Goal: Task Accomplishment & Management: Use online tool/utility

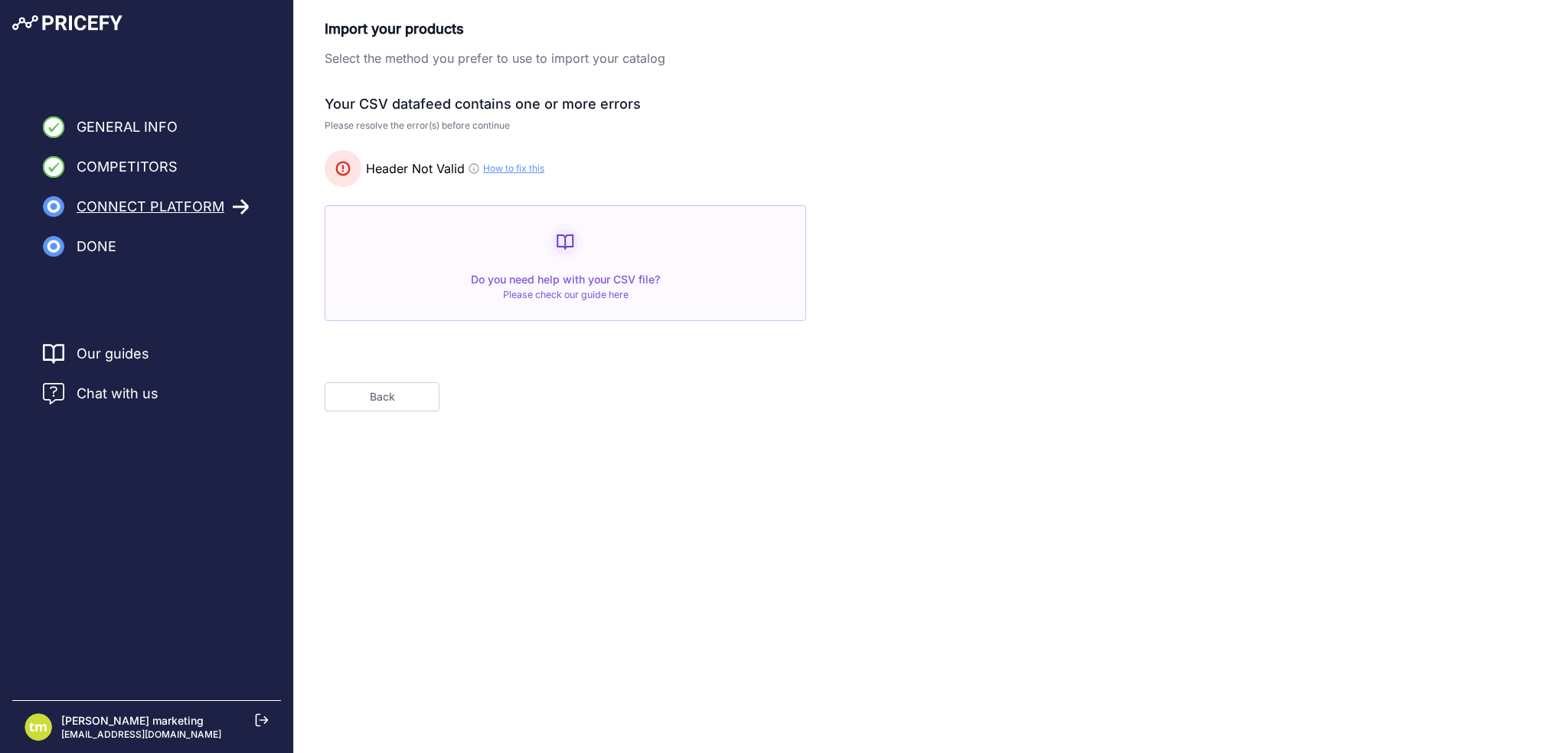
click at [374, 393] on button "Back" at bounding box center [382, 397] width 115 height 30
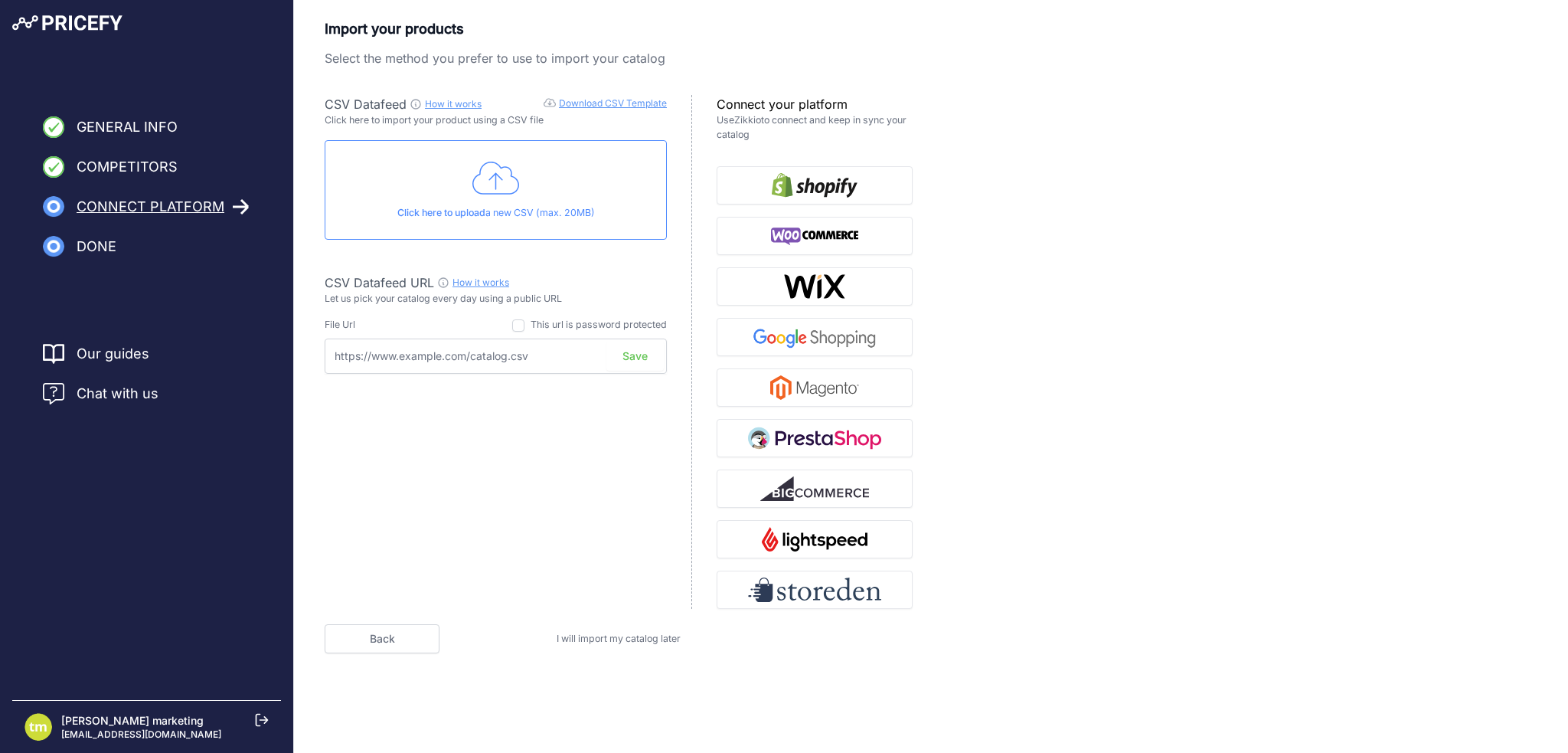
drag, startPoint x: 472, startPoint y: 357, endPoint x: 516, endPoint y: 353, distance: 44.2
click at [502, 355] on input "text" at bounding box center [496, 355] width 342 height 35
click at [554, 353] on input "text" at bounding box center [496, 355] width 342 height 35
click at [554, 357] on input "text" at bounding box center [496, 355] width 342 height 35
paste input "[URL][DOMAIN_NAME]"
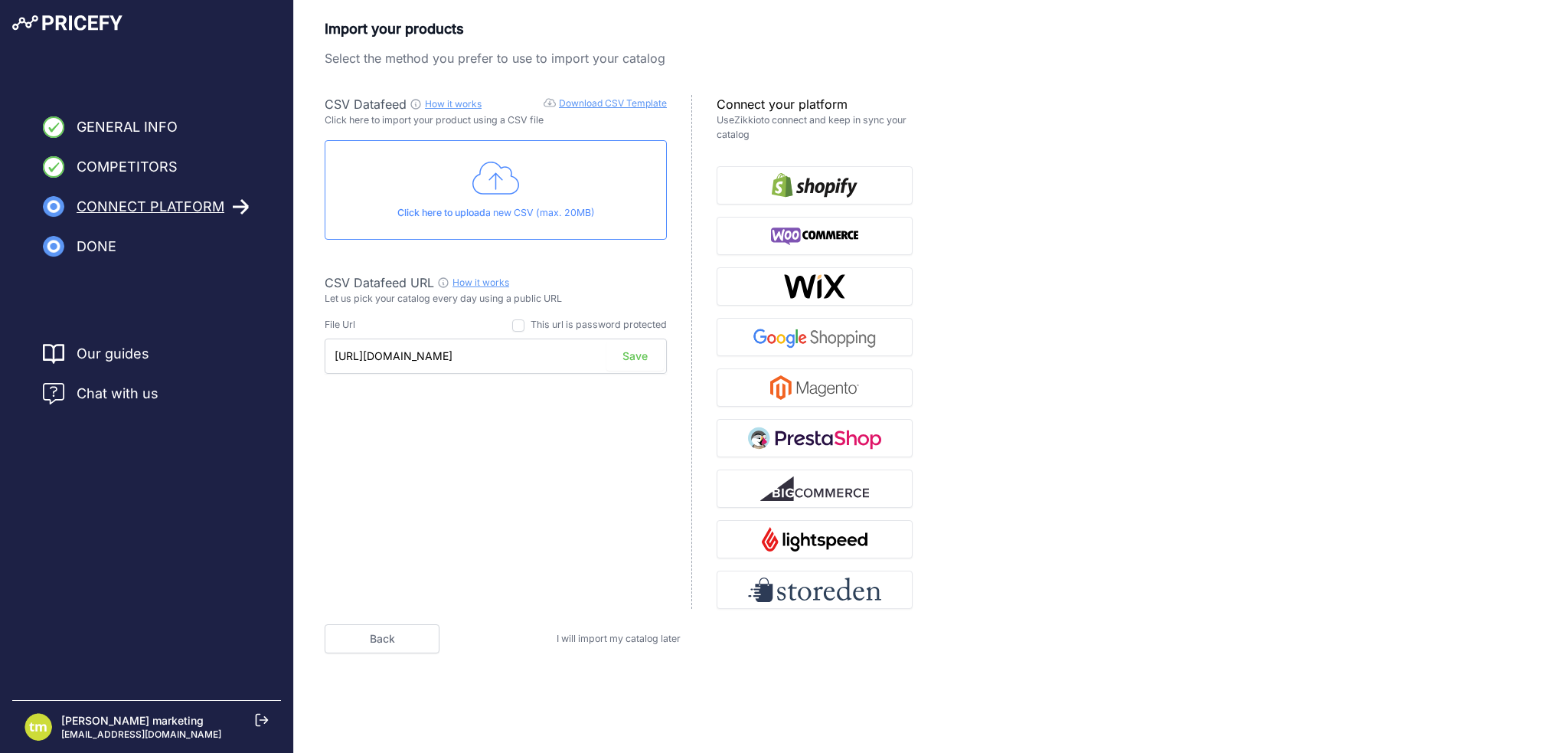
scroll to position [0, 21]
type input "[URL][DOMAIN_NAME]"
click at [464, 491] on div "CSV Datafeed How it works Download CSV Template Check guide for CSV Datafeed Cl…" at bounding box center [508, 352] width 368 height 514
click at [628, 353] on button "Save" at bounding box center [635, 356] width 57 height 30
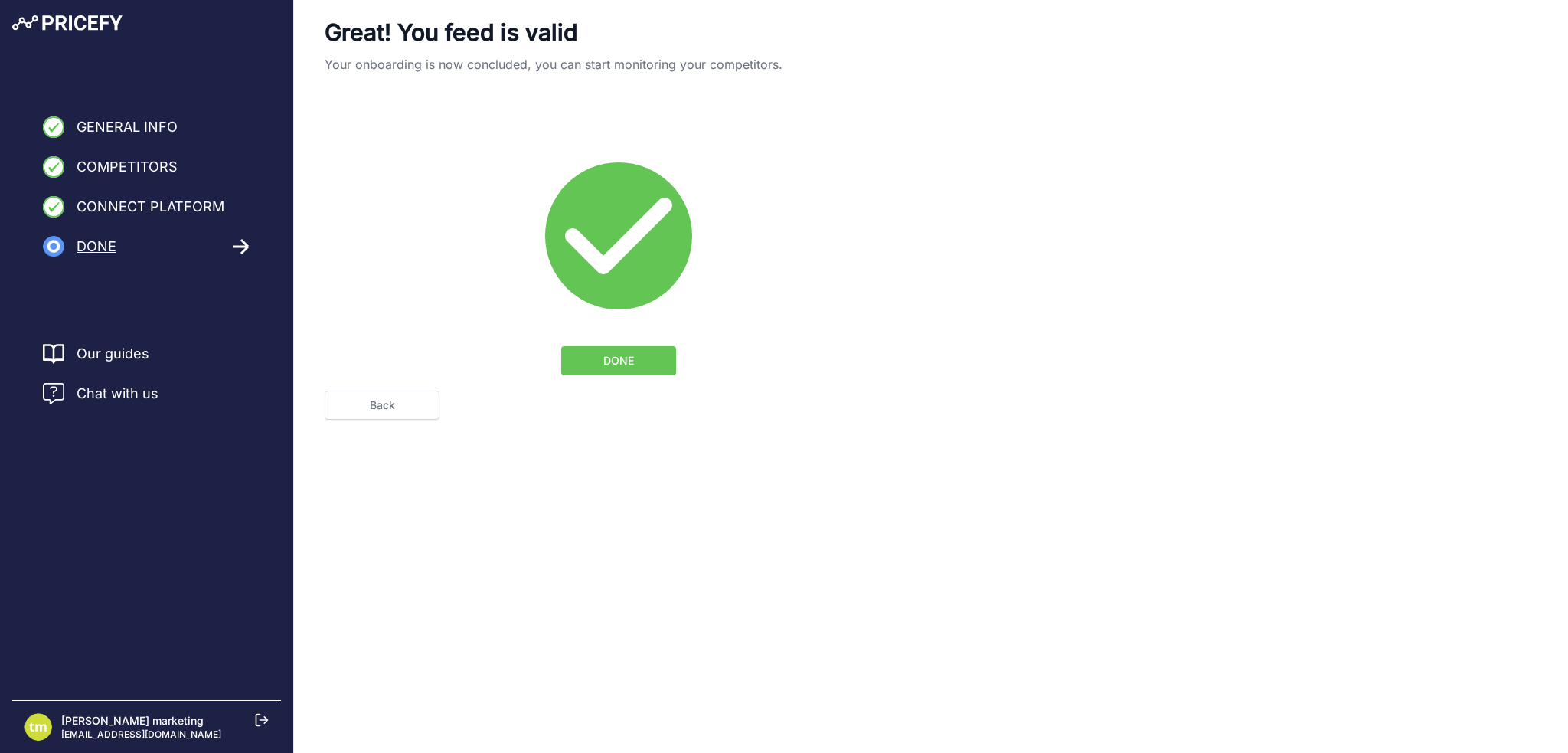
click at [618, 358] on span "DONE" at bounding box center [618, 360] width 30 height 15
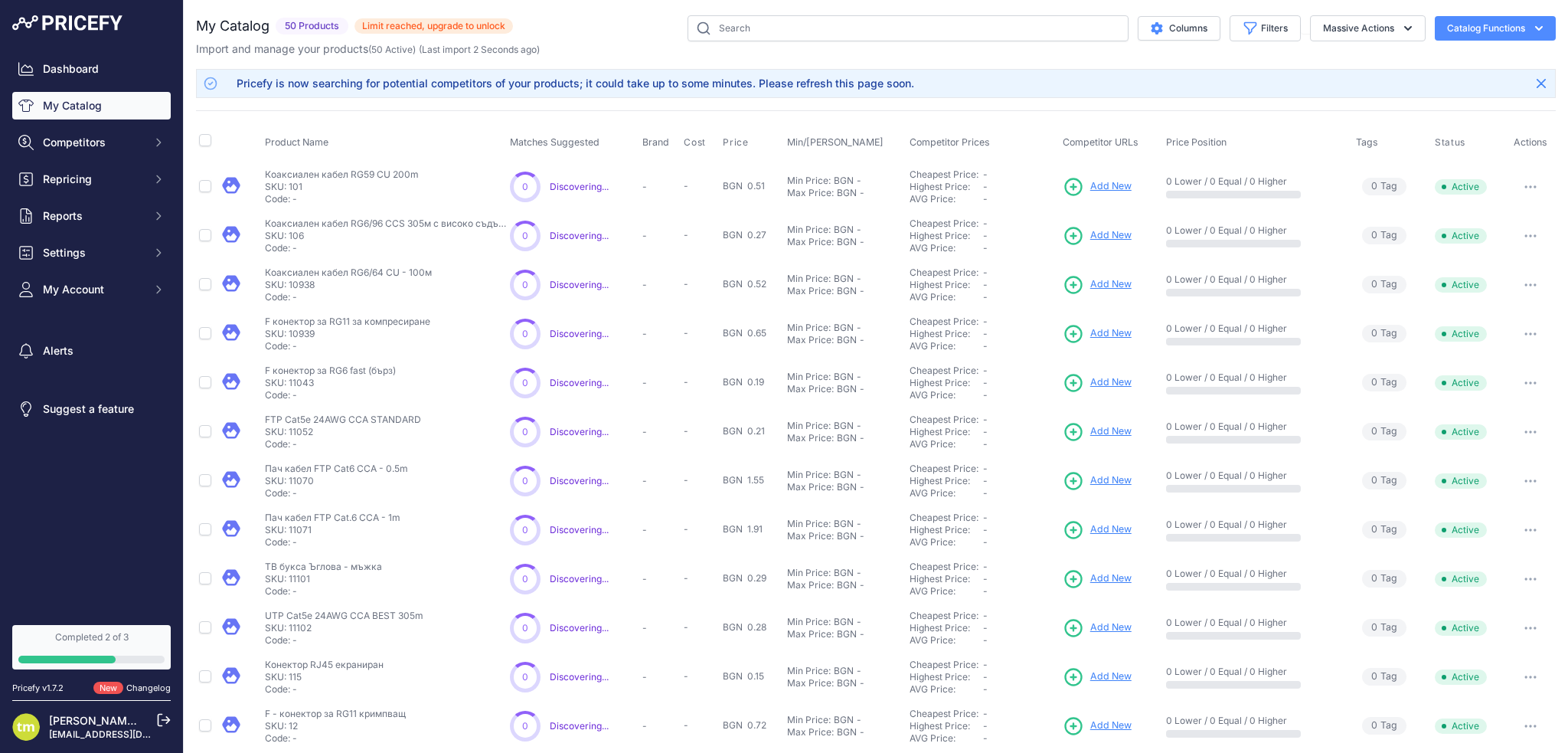
click at [602, 46] on div "Import and manage your products ( 50 Active ) (Last import 2 Seconds ago)" at bounding box center [875, 48] width 1359 height 15
click at [593, 46] on div "Import and manage your products ( 50 Active ) (Last import 2 Seconds ago)" at bounding box center [875, 48] width 1359 height 15
click at [586, 45] on div "Import and manage your products ( 50 Active ) (Last import 2 Seconds ago)" at bounding box center [875, 48] width 1359 height 15
click at [595, 28] on div "Columns Filters Status All Status Only Enabled Only Disabled" at bounding box center [1034, 28] width 1043 height 26
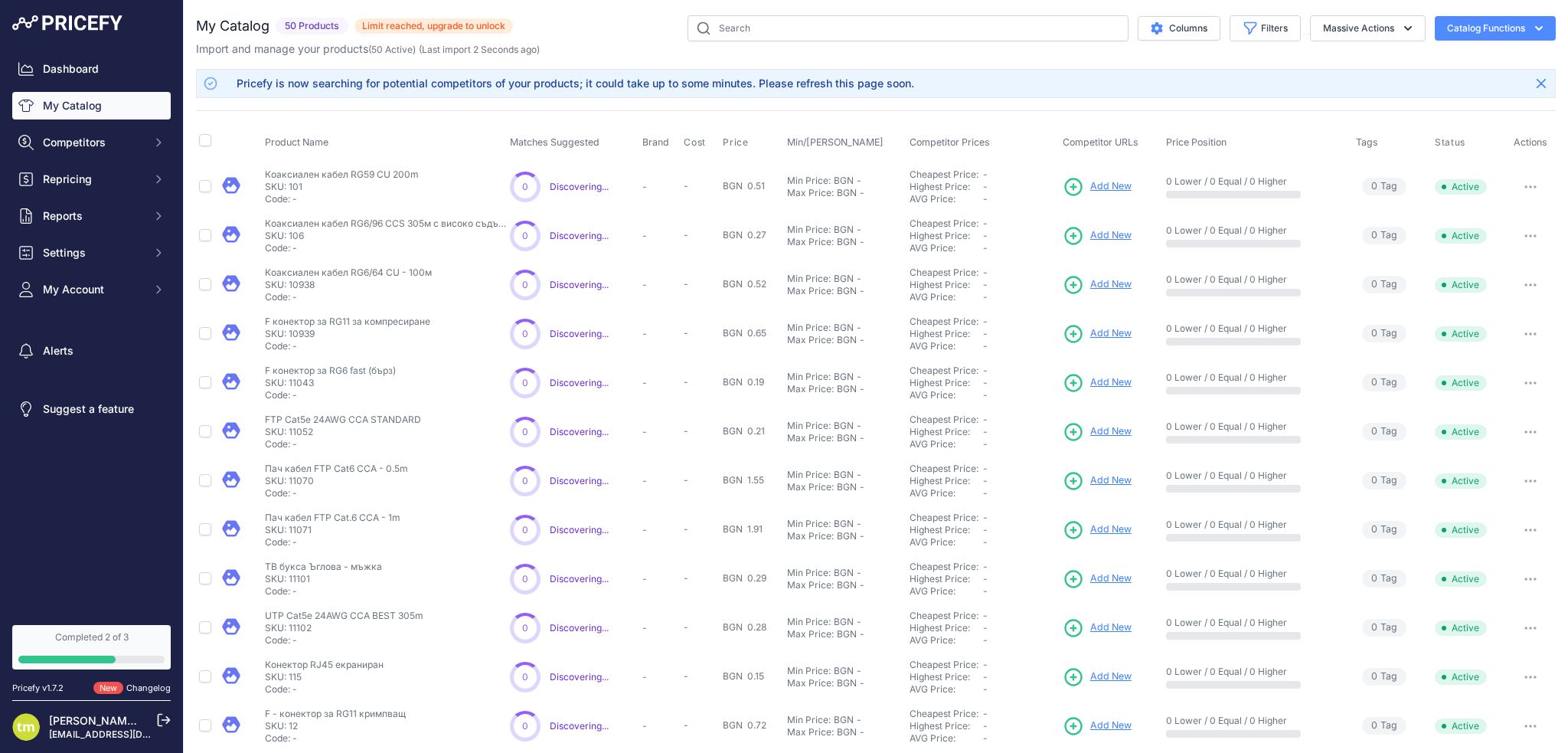
click at [592, 53] on div "Import and manage your products ( 50 Active ) (Last import 2 Seconds ago)" at bounding box center [875, 48] width 1359 height 15
click at [609, 31] on div "Columns Filters Status All Status Only Enabled Only Disabled" at bounding box center [1034, 28] width 1043 height 26
click at [594, 56] on div "Import and manage your products ( 50 Active ) (Last import 2 Seconds ago)" at bounding box center [875, 48] width 1359 height 15
click at [605, 27] on div "Columns Filters Status All Status Only Enabled Only Disabled" at bounding box center [1034, 28] width 1043 height 26
click at [591, 57] on div "My Catalog 50 Products" at bounding box center [875, 480] width 1359 height 930
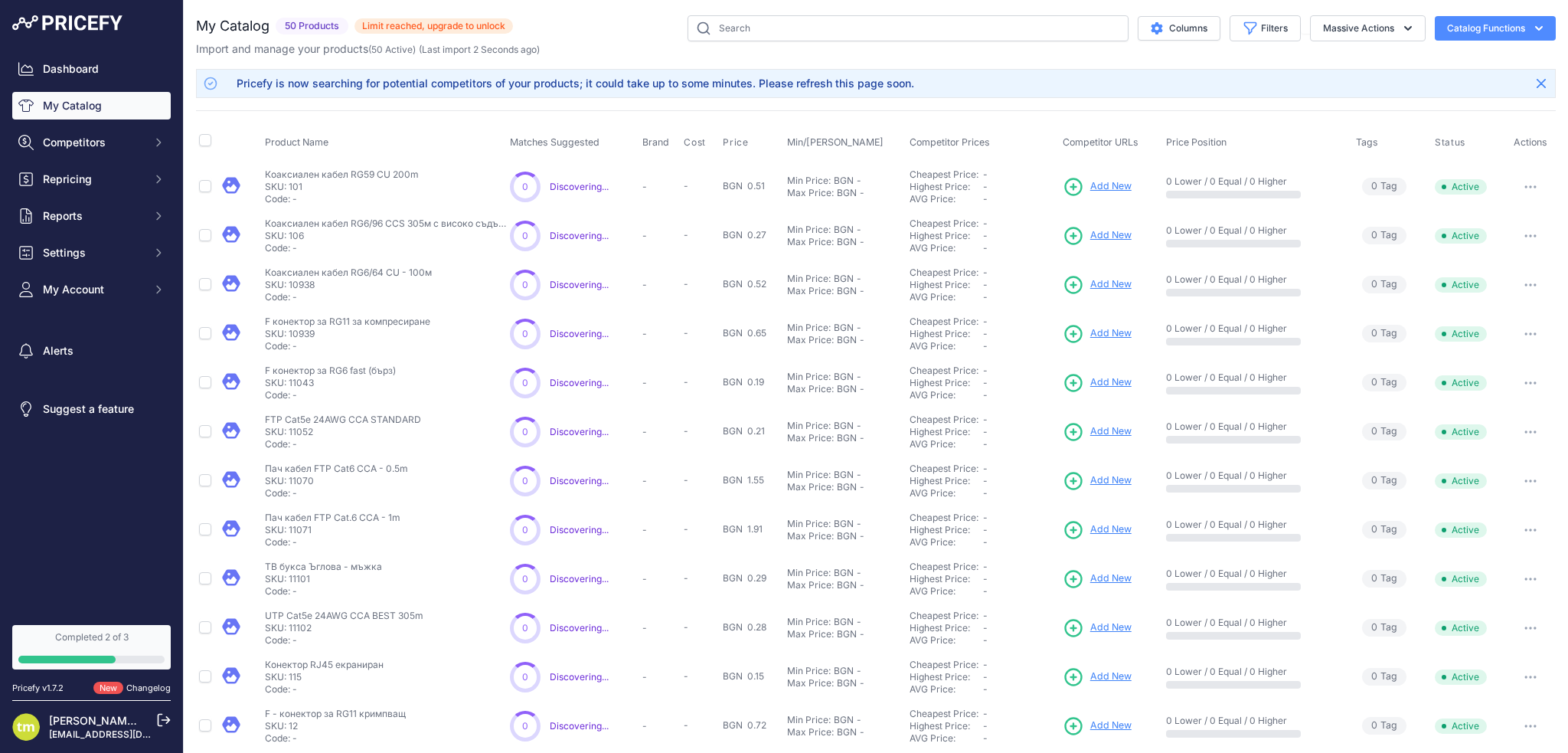
click at [600, 24] on div "Columns Filters Status All Status Only Enabled Only Disabled" at bounding box center [1034, 28] width 1043 height 26
click at [601, 46] on div "Import and manage your products ( 50 Active ) (Last import 2 Seconds ago)" at bounding box center [875, 48] width 1359 height 15
click at [617, 30] on div "Columns Filters Status All Status Only Enabled Only Disabled" at bounding box center [1034, 28] width 1043 height 26
click at [601, 51] on div "Import and manage your products ( 50 Active ) (Last import 2 Seconds ago)" at bounding box center [875, 48] width 1359 height 15
click at [595, 21] on div "Columns Filters Status All Status Only Enabled Only Disabled" at bounding box center [1034, 28] width 1043 height 26
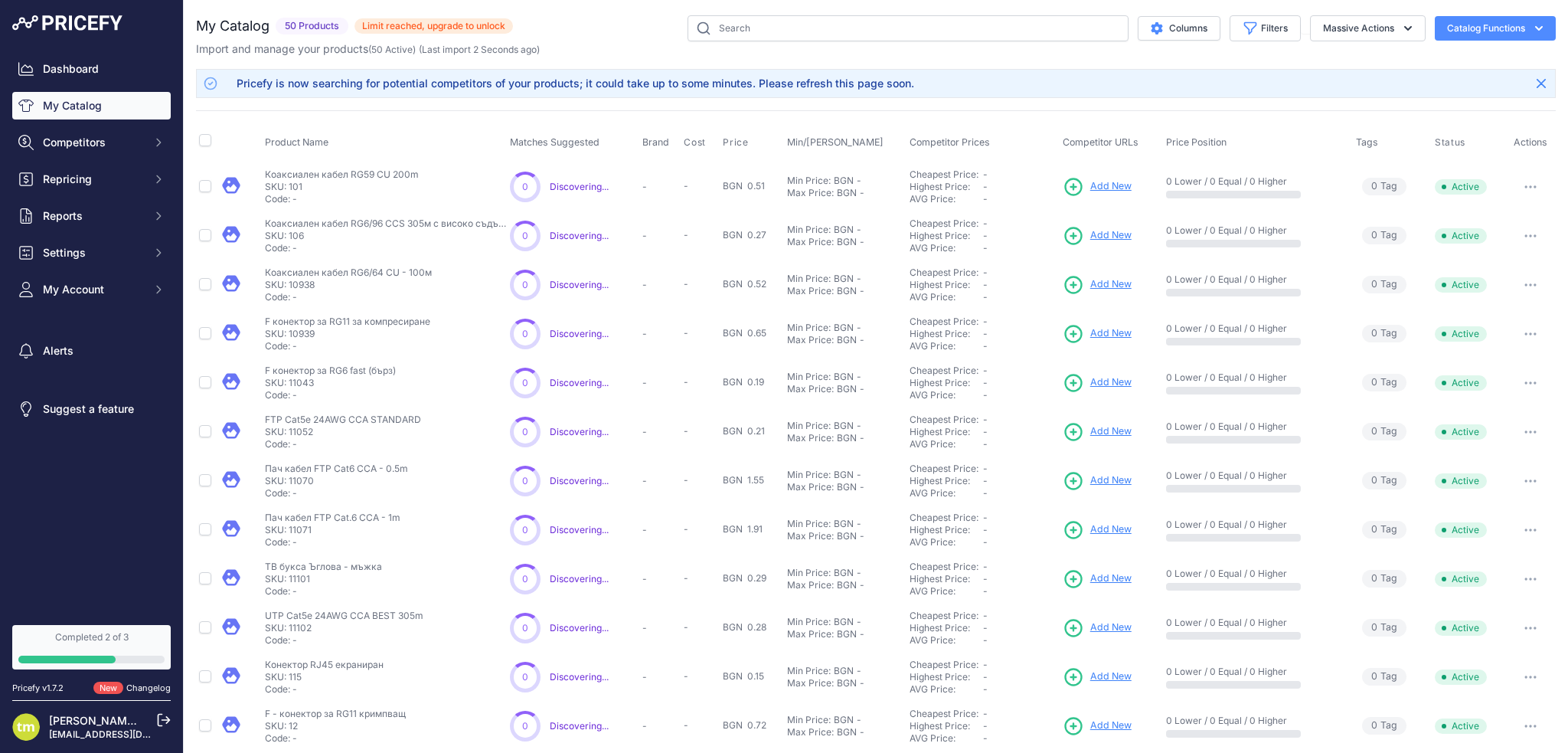
click at [590, 47] on div "Import and manage your products ( 50 Active ) (Last import 2 Seconds ago)" at bounding box center [875, 48] width 1359 height 15
click at [613, 39] on div "Columns Filters Status All Status Only Enabled Only Disabled" at bounding box center [1034, 28] width 1043 height 26
click at [589, 46] on div "Import and manage your products ( 50 Active ) (Last import 2 Seconds ago)" at bounding box center [875, 48] width 1359 height 15
click at [607, 46] on div "Import and manage your products ( 50 Active ) (Last import 2 Seconds ago)" at bounding box center [875, 48] width 1359 height 15
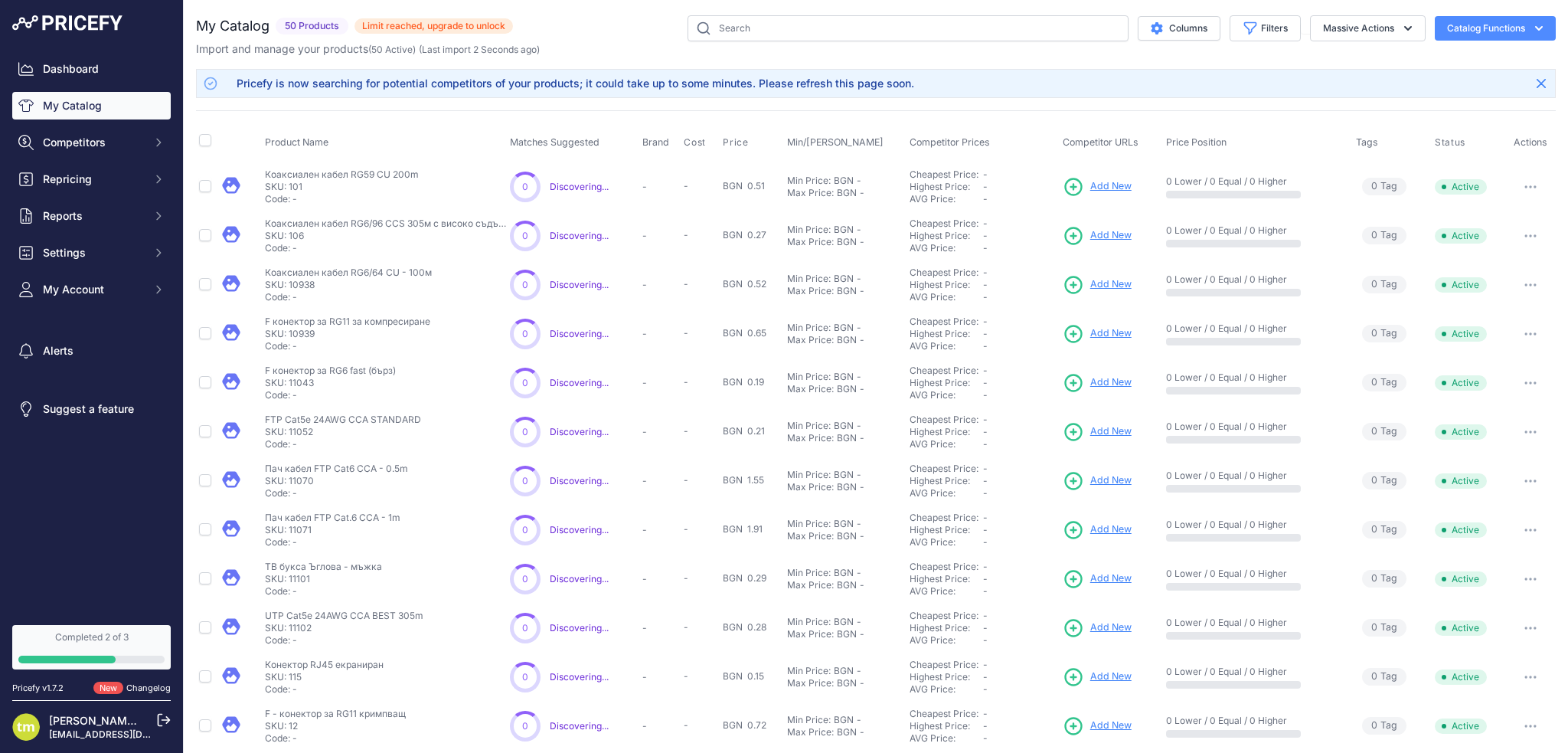
click at [607, 46] on div "Import and manage your products ( 50 Active ) (Last import 2 Seconds ago)" at bounding box center [875, 48] width 1359 height 15
click at [601, 26] on div "Columns Filters Status All Status Only Enabled Only Disabled" at bounding box center [1034, 28] width 1043 height 26
click at [590, 19] on div "Columns Filters Status All Status Only Enabled Only Disabled" at bounding box center [1034, 28] width 1043 height 26
click at [569, 31] on div "Columns Filters Status All Status Only Enabled Only Disabled" at bounding box center [1034, 28] width 1043 height 26
click at [591, 51] on div "Import and manage your products ( 50 Active ) (Last import 2 Seconds ago)" at bounding box center [875, 48] width 1359 height 15
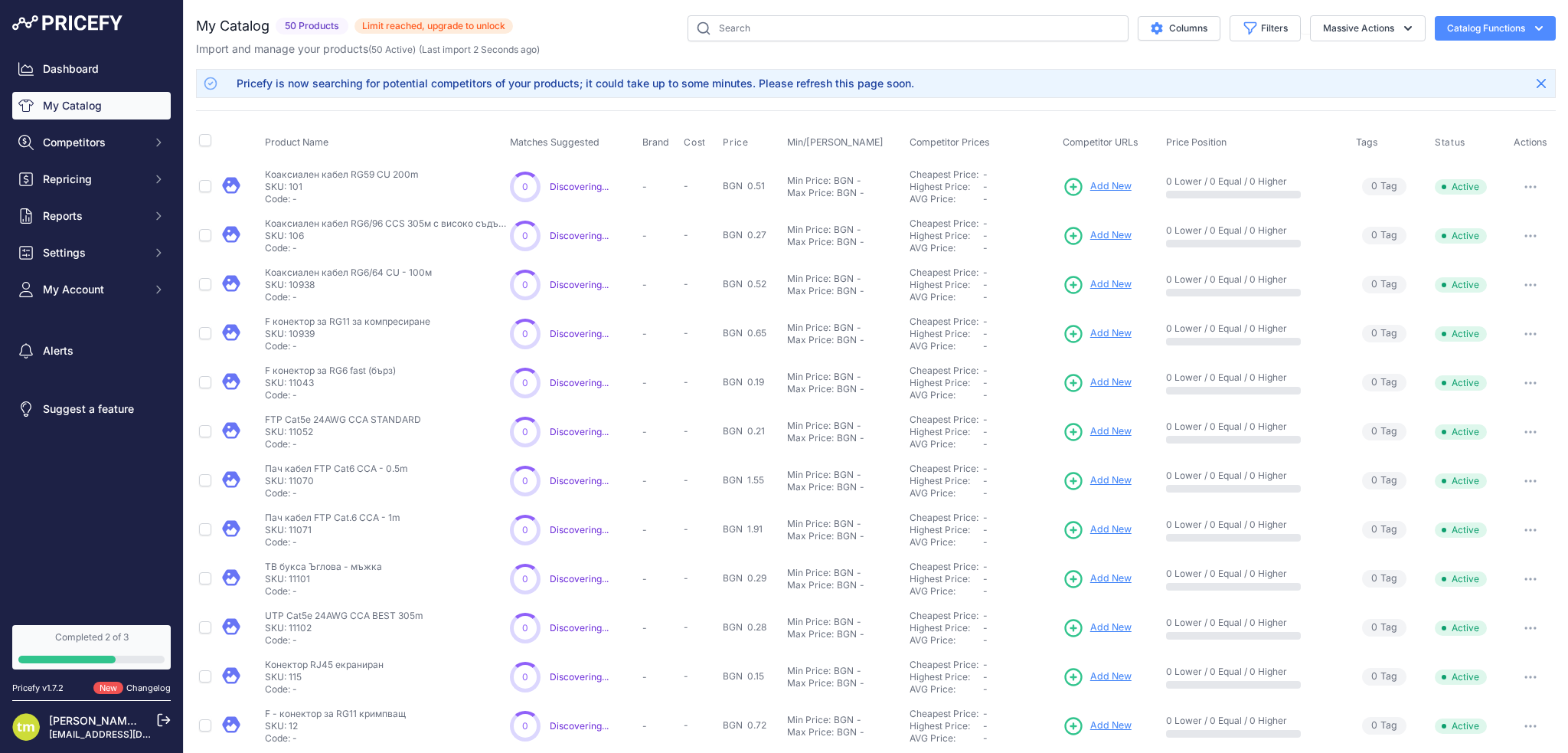
click at [577, 30] on div "Columns Filters Status All Status Only Enabled Only Disabled" at bounding box center [1034, 28] width 1043 height 26
click at [585, 23] on div "Columns Filters Status All Status Only Enabled Only Disabled" at bounding box center [1034, 28] width 1043 height 26
click at [586, 23] on div "Columns Filters Status All Status Only Enabled Only Disabled" at bounding box center [1034, 28] width 1043 height 26
click at [576, 27] on div "Columns Filters Status All Status Only Enabled Only Disabled" at bounding box center [1034, 28] width 1043 height 26
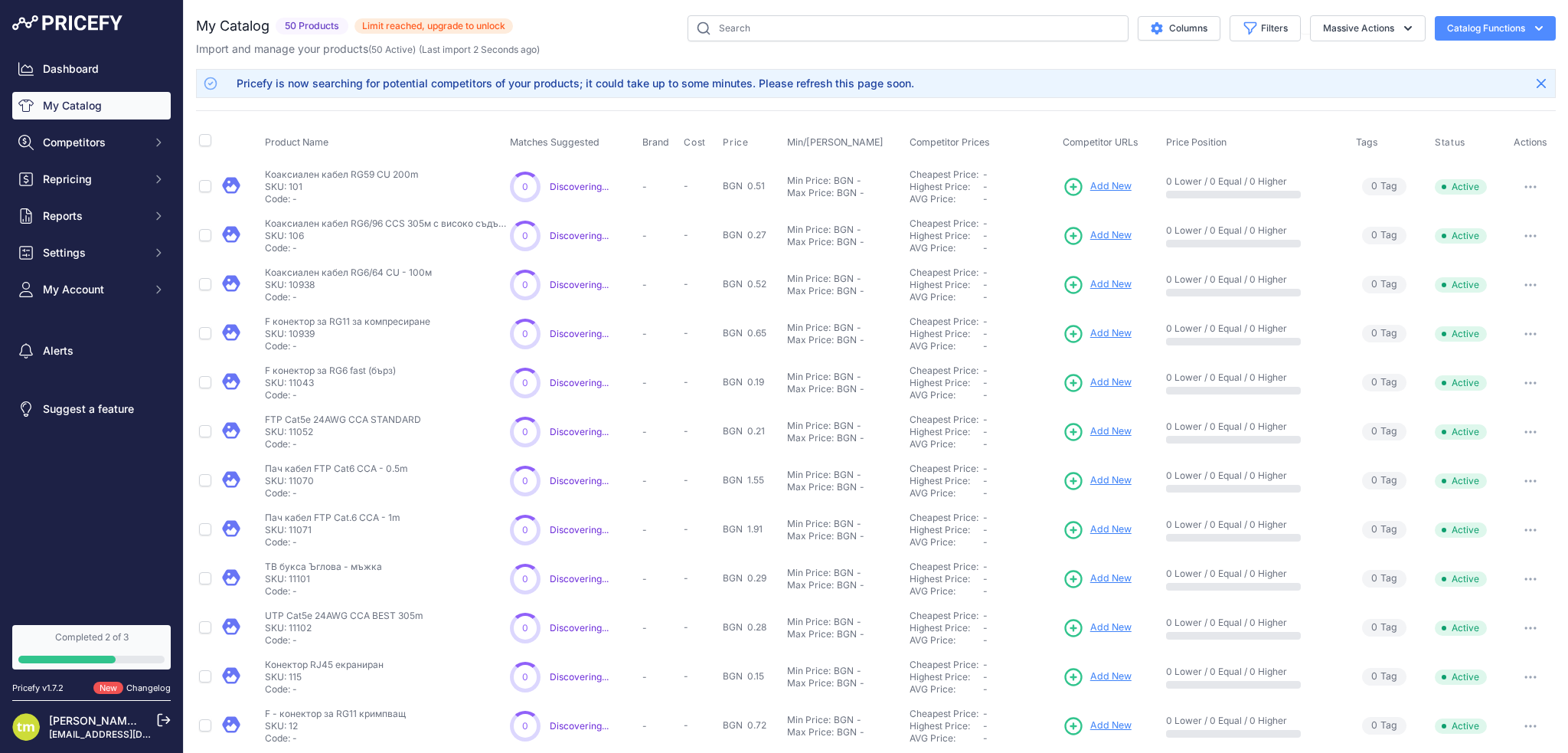
click at [576, 27] on div "Columns Filters Status All Status Only Enabled Only Disabled" at bounding box center [1034, 28] width 1043 height 26
click at [572, 34] on div "Columns Filters Status All Status Only Enabled Only Disabled" at bounding box center [1034, 28] width 1043 height 26
click at [584, 30] on div "Columns Filters Status All Status Only Enabled Only Disabled" at bounding box center [1034, 28] width 1043 height 26
click at [583, 30] on div "Columns Filters Status All Status Only Enabled Only Disabled" at bounding box center [1034, 28] width 1043 height 26
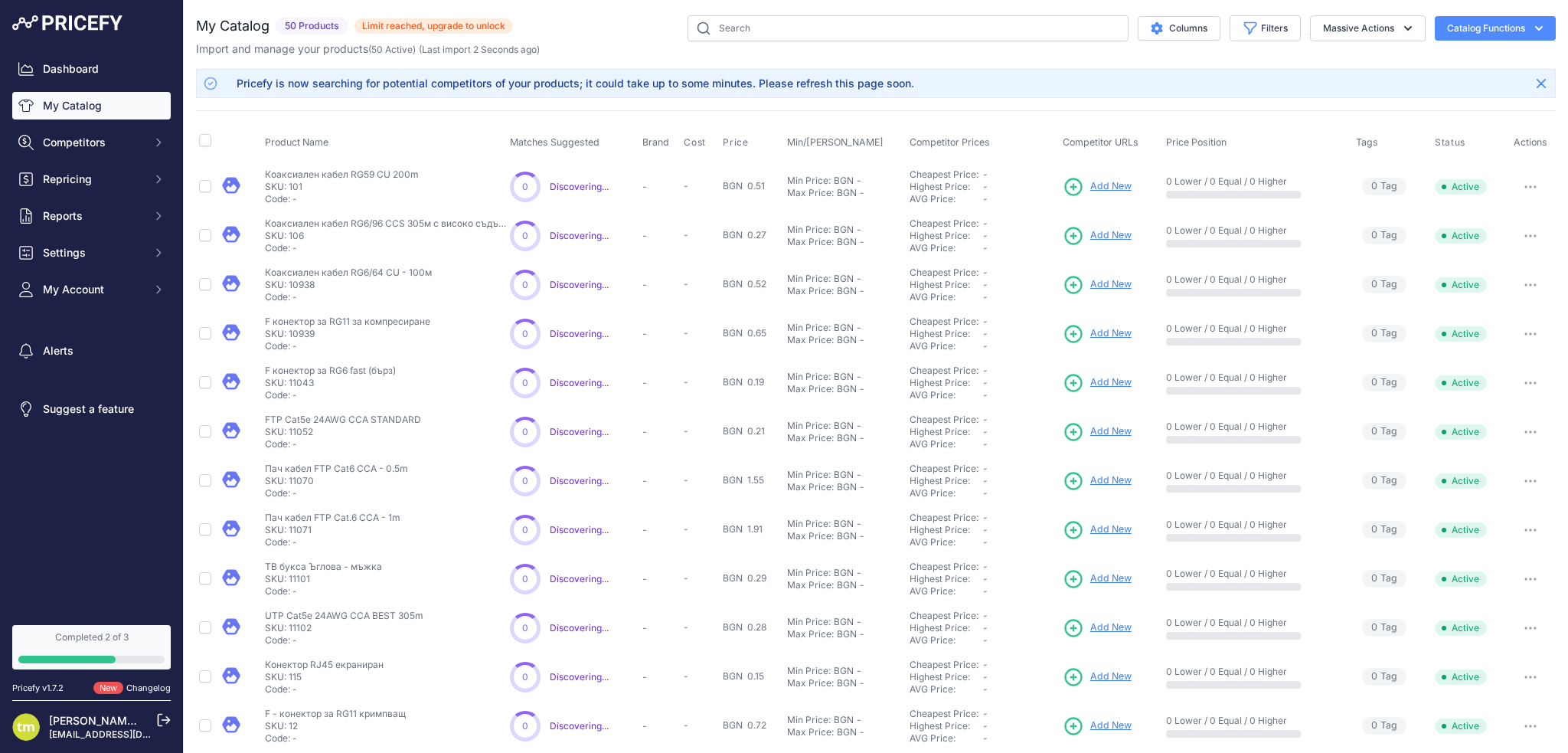
click at [583, 30] on div "Columns Filters Status All Status Only Enabled Only Disabled" at bounding box center [1034, 28] width 1043 height 26
click at [575, 42] on div "Import and manage your products ( 50 Active ) (Last import 2 Seconds ago)" at bounding box center [875, 48] width 1359 height 15
click at [596, 21] on div "Columns Filters Status All Status Only Enabled Only Disabled" at bounding box center [1034, 28] width 1043 height 26
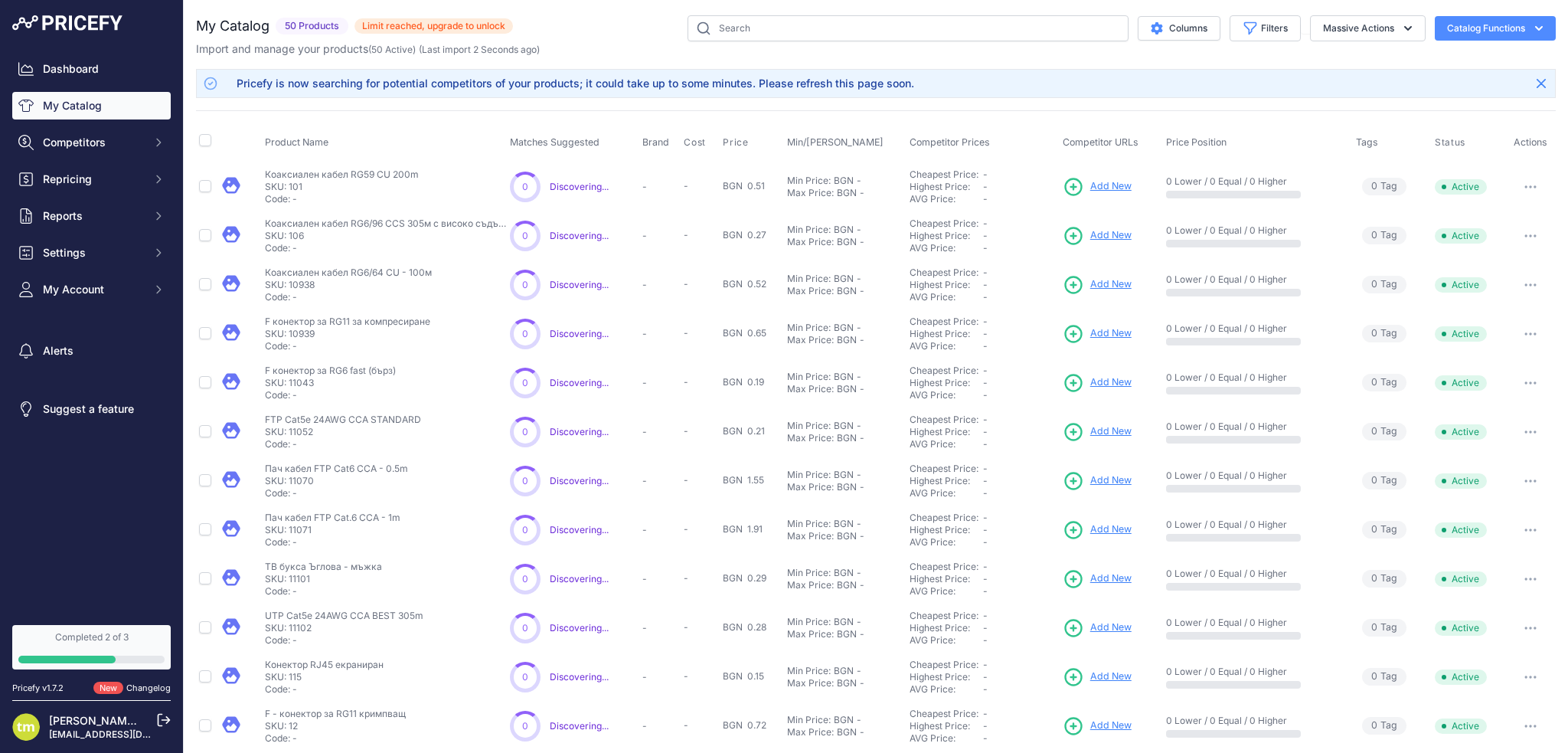
click at [599, 28] on div "Columns Filters Status All Status Only Enabled Only Disabled" at bounding box center [1034, 28] width 1043 height 26
click at [603, 20] on div "Columns Filters Status All Status Only Enabled Only Disabled" at bounding box center [1034, 28] width 1043 height 26
click at [617, 37] on div "Columns Filters Status All Status Only Enabled Only Disabled" at bounding box center [1034, 28] width 1043 height 26
click at [617, 30] on div "Columns Filters Status All Status Only Enabled Only Disabled" at bounding box center [1034, 28] width 1043 height 26
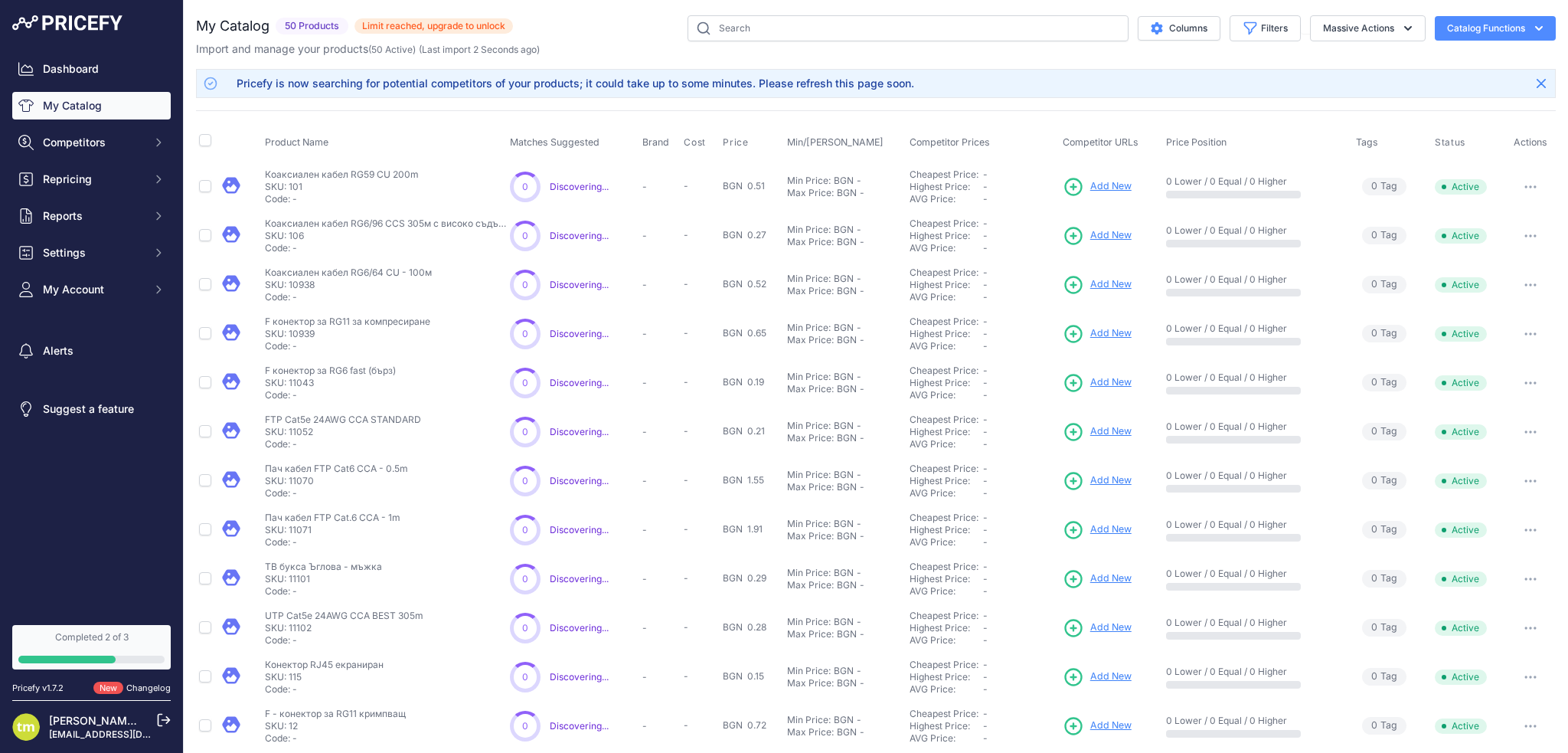
click at [607, 38] on div "Columns Filters Status All Status Only Enabled Only Disabled" at bounding box center [1034, 28] width 1043 height 26
click at [607, 30] on div "Columns Filters Status All Status Only Enabled Only Disabled" at bounding box center [1034, 28] width 1043 height 26
click at [616, 33] on div "Columns Filters Status All Status Only Enabled Only Disabled" at bounding box center [1034, 28] width 1043 height 26
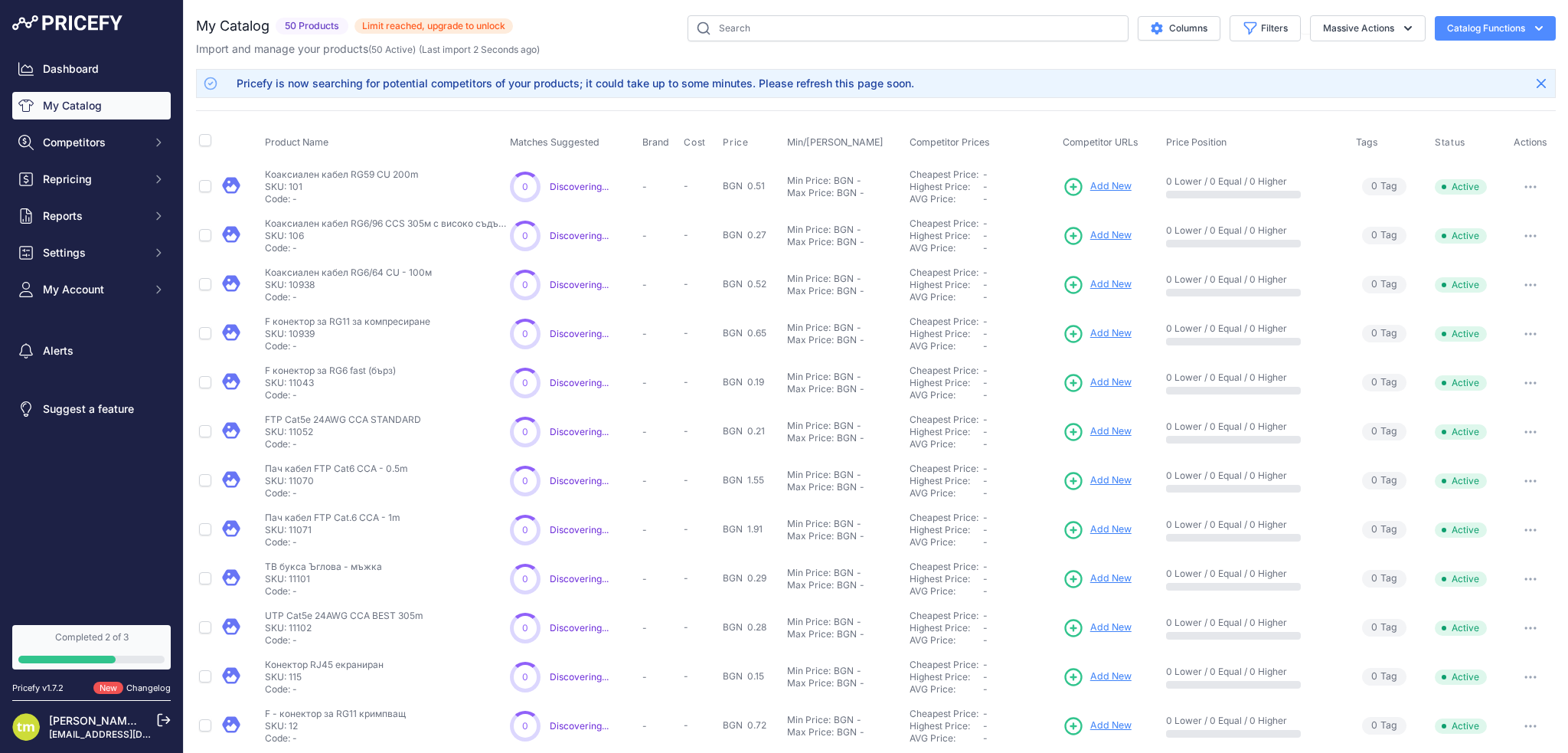
click at [618, 30] on div "Columns Filters Status All Status Only Enabled Only Disabled" at bounding box center [1034, 28] width 1043 height 26
click at [608, 28] on div "Columns Filters Status All Status Only Enabled Only Disabled" at bounding box center [1034, 28] width 1043 height 26
click at [606, 32] on div "Columns Filters Status All Status Only Enabled Only Disabled" at bounding box center [1034, 28] width 1043 height 26
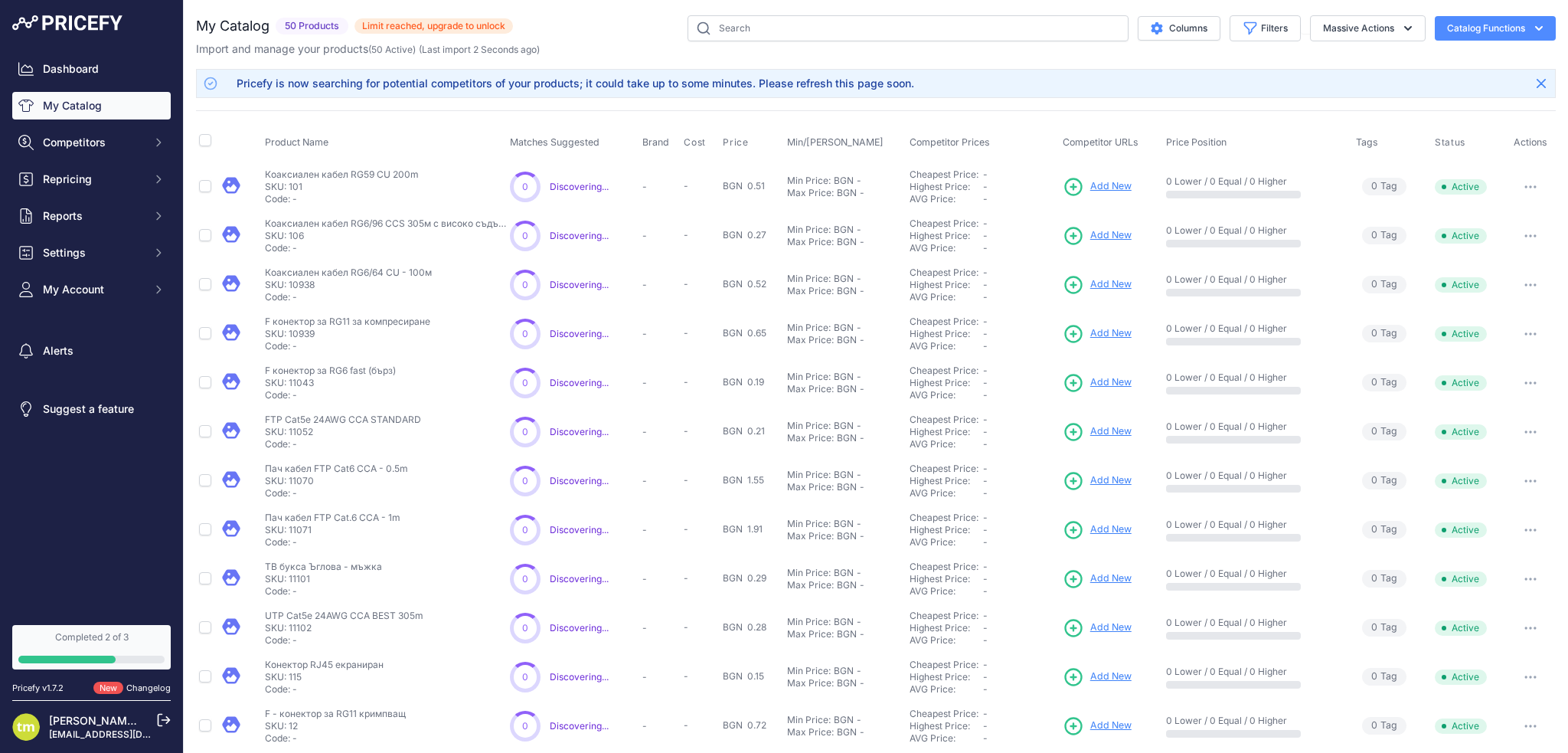
click at [606, 32] on div "Columns Filters Status All Status Only Enabled Only Disabled" at bounding box center [1034, 28] width 1043 height 26
click at [607, 30] on div "Columns Filters Status All Status Only Enabled Only Disabled" at bounding box center [1034, 28] width 1043 height 26
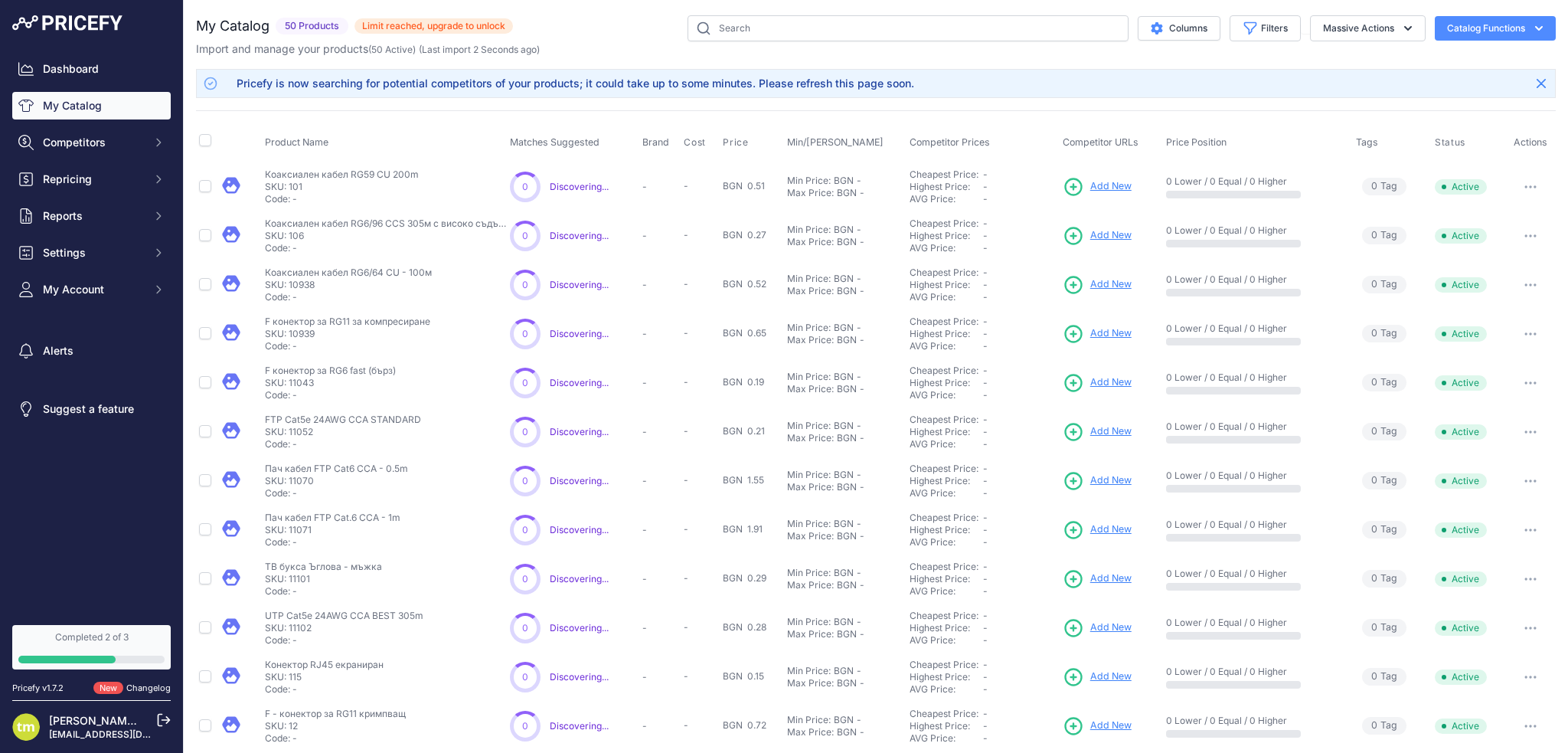
click at [607, 30] on div "Columns Filters Status All Status Only Enabled Only Disabled" at bounding box center [1034, 28] width 1043 height 26
click at [764, 27] on input "text" at bounding box center [908, 28] width 441 height 26
type input "41033"
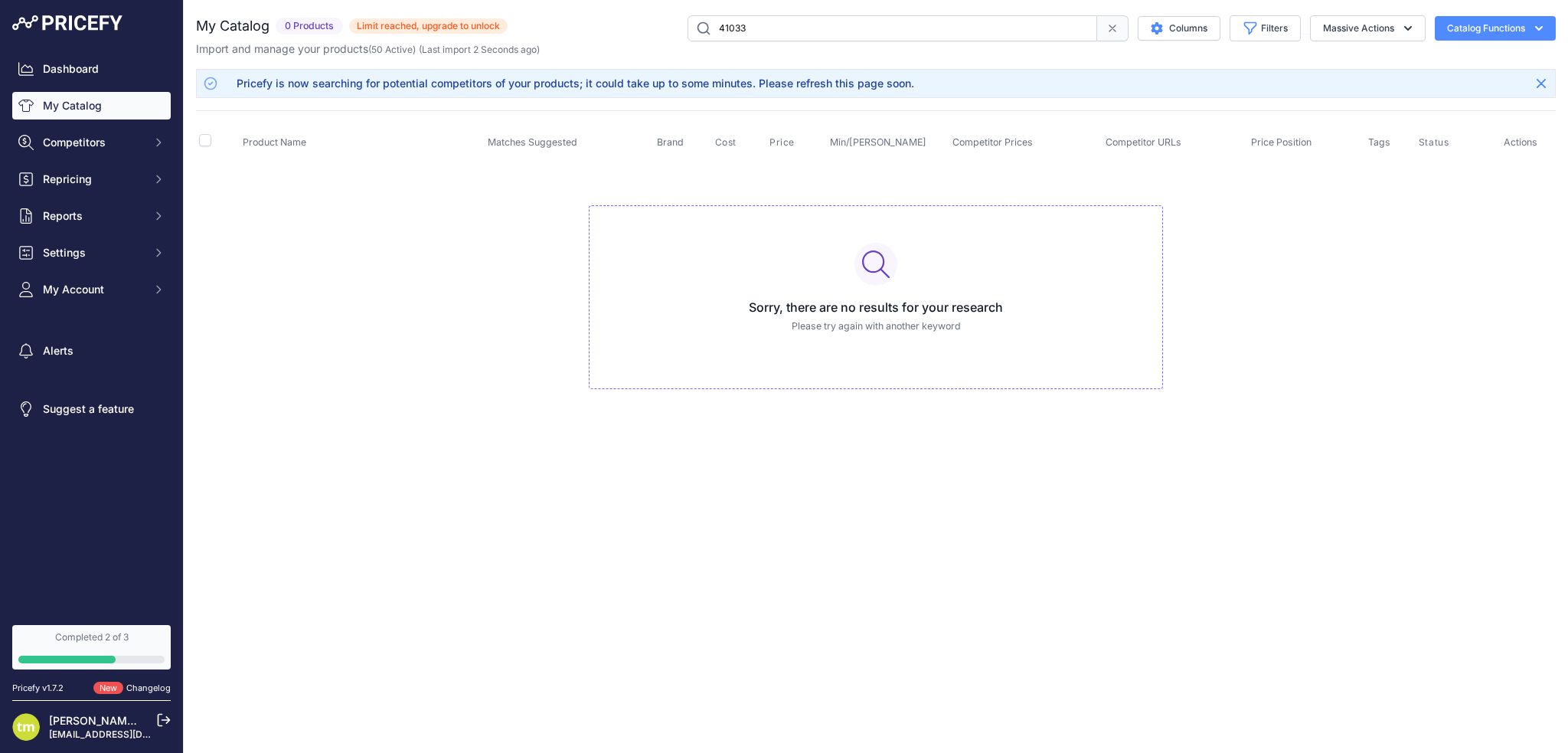
click at [335, 325] on td "Sorry, there are no results for your research Please try again with another key…" at bounding box center [875, 291] width 1359 height 258
click at [332, 321] on td "Sorry, there are no results for your research Please try again with another key…" at bounding box center [875, 291] width 1359 height 258
click at [391, 327] on td "Sorry, there are no results for your research Please try again with another key…" at bounding box center [875, 291] width 1359 height 258
click at [348, 287] on td "Sorry, there are no results for your research Please try again with another key…" at bounding box center [875, 291] width 1359 height 258
click at [1513, 29] on button "Catalog Functions" at bounding box center [1495, 28] width 121 height 24
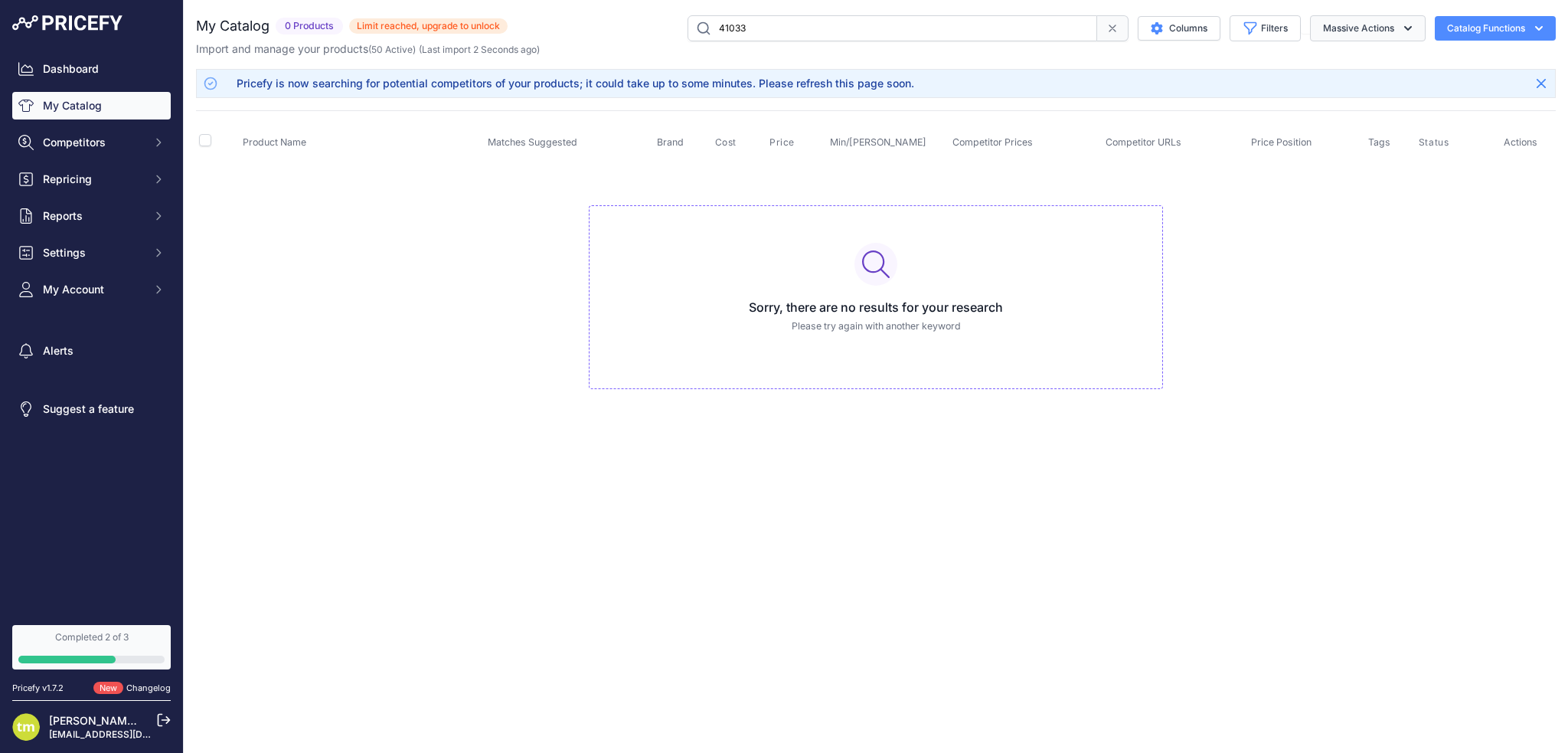
click at [1378, 21] on button "Massive Actions" at bounding box center [1368, 28] width 115 height 26
click at [1378, 23] on button "Massive Actions" at bounding box center [1368, 28] width 115 height 26
click at [400, 358] on td "Sorry, there are no results for your research Please try again with another key…" at bounding box center [875, 291] width 1359 height 258
click at [337, 321] on td "Sorry, there are no results for your research Please try again with another key…" at bounding box center [875, 291] width 1359 height 258
click at [340, 262] on td "Sorry, there are no results for your research Please try again with another key…" at bounding box center [875, 291] width 1359 height 258
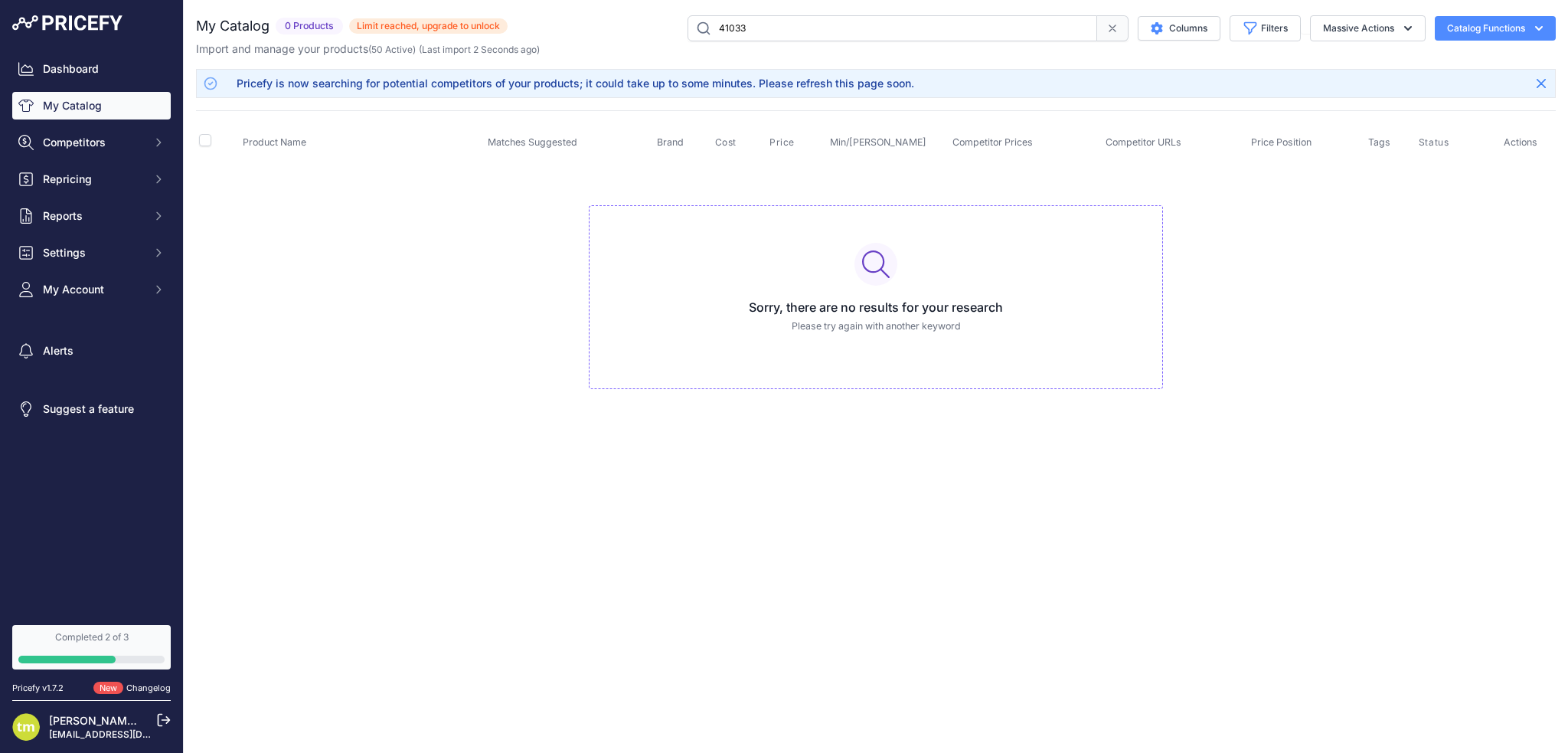
click at [333, 312] on td "Sorry, there are no results for your research Please try again with another key…" at bounding box center [875, 291] width 1359 height 258
click at [353, 298] on td "Sorry, there are no results for your research Please try again with another key…" at bounding box center [875, 291] width 1359 height 258
click at [389, 304] on td "Sorry, there are no results for your research Please try again with another key…" at bounding box center [875, 291] width 1359 height 258
click at [388, 291] on td "Sorry, there are no results for your research Please try again with another key…" at bounding box center [875, 291] width 1359 height 258
click at [361, 415] on td "Sorry, there are no results for your research Please try again with another key…" at bounding box center [875, 291] width 1359 height 258
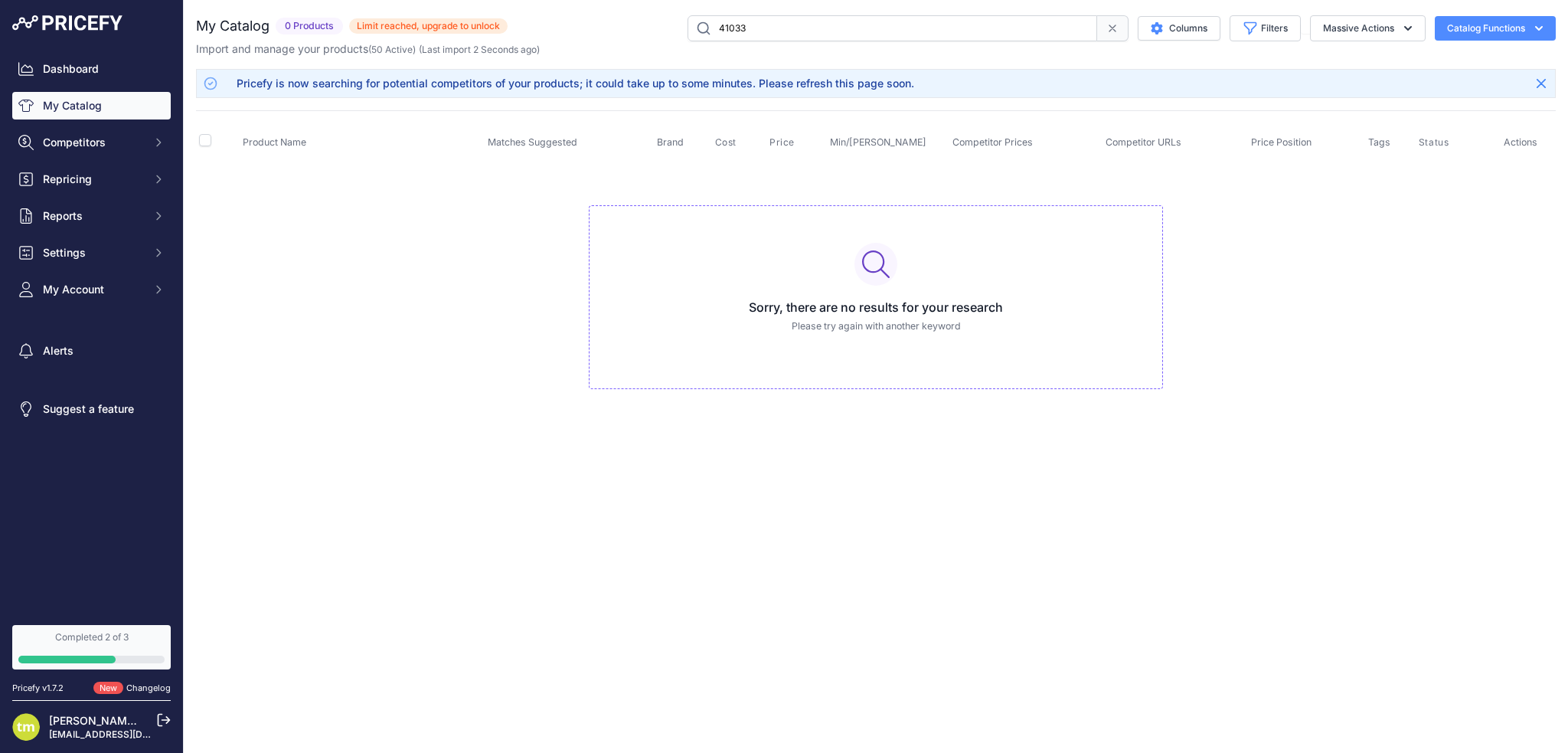
click at [352, 343] on td "Sorry, there are no results for your research Please try again with another key…" at bounding box center [875, 291] width 1359 height 258
click at [329, 307] on td "Sorry, there are no results for your research Please try again with another key…" at bounding box center [875, 291] width 1359 height 258
click at [354, 301] on td "Sorry, there are no results for your research Please try again with another key…" at bounding box center [875, 291] width 1359 height 258
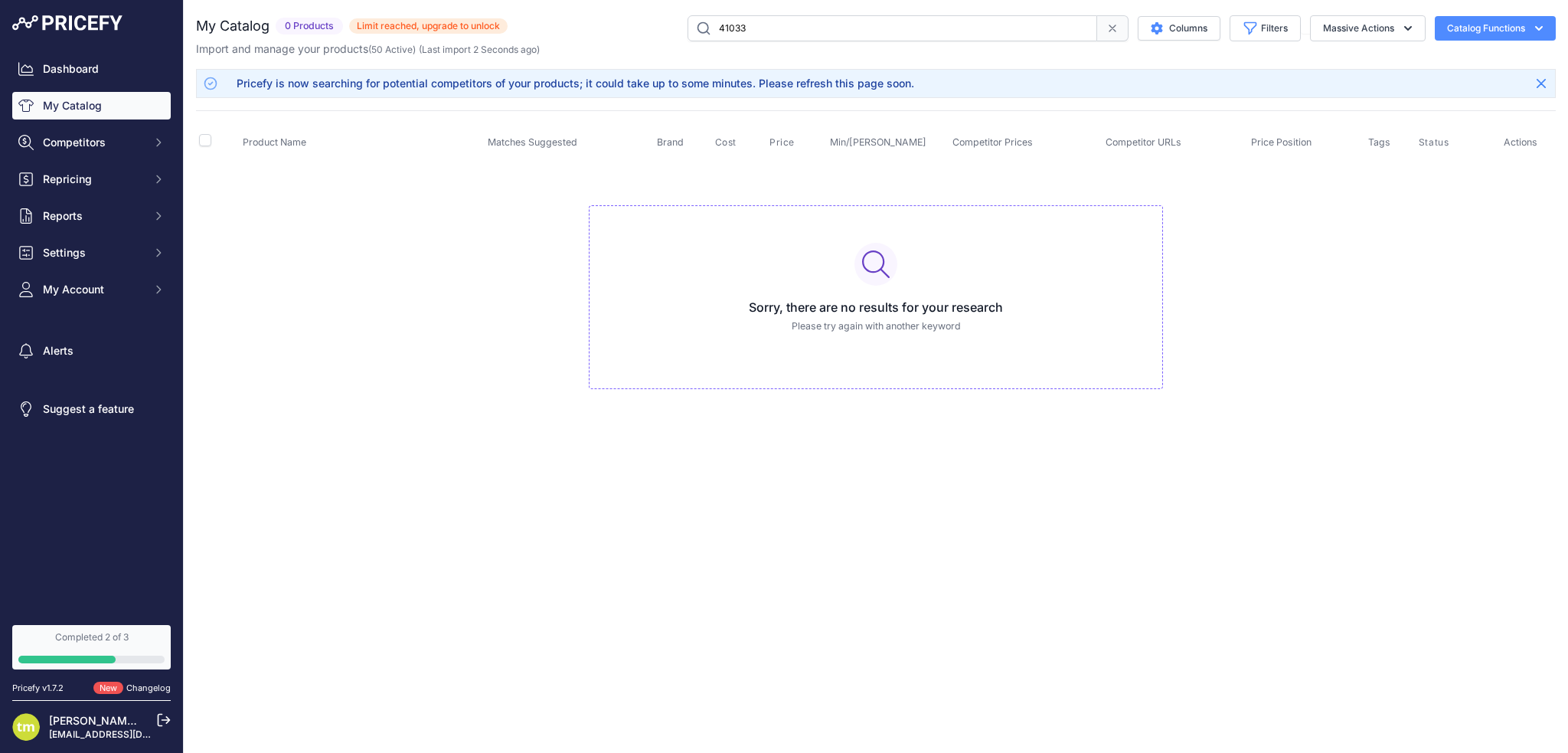
drag, startPoint x: 456, startPoint y: 309, endPoint x: 607, endPoint y: 306, distance: 151.0
click at [457, 309] on td "Sorry, there are no results for your research Please try again with another key…" at bounding box center [875, 291] width 1359 height 258
click at [827, 326] on p "Please try again with another keyword" at bounding box center [875, 327] width 549 height 14
click at [409, 300] on td "Sorry, there are no results for your research Please try again with another key…" at bounding box center [875, 291] width 1359 height 258
click at [386, 307] on td "Sorry, there are no results for your research Please try again with another key…" at bounding box center [875, 291] width 1359 height 258
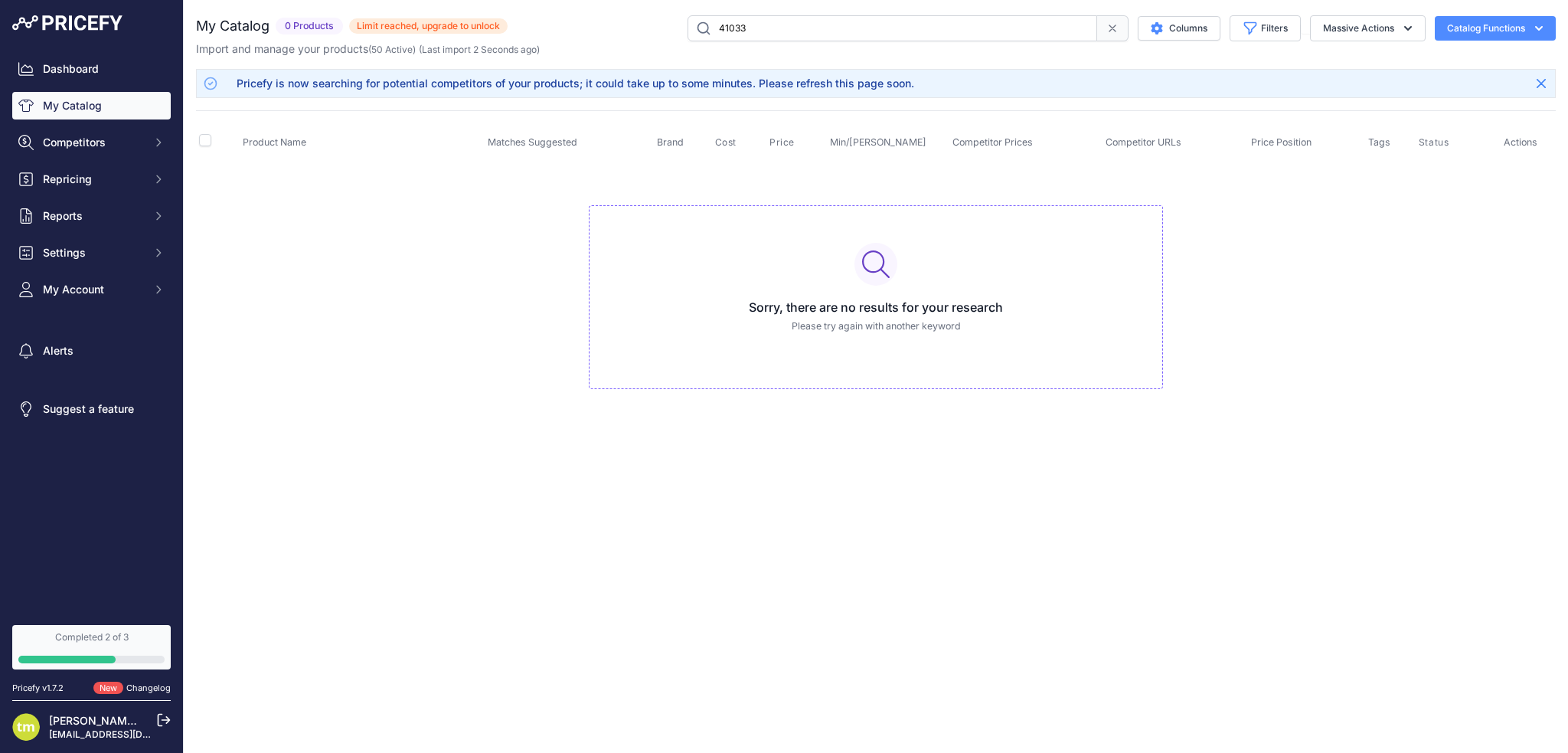
click at [393, 301] on td "Sorry, there are no results for your research Please try again with another key…" at bounding box center [875, 291] width 1359 height 258
click at [407, 273] on td "Sorry, there are no results for your research Please try again with another key…" at bounding box center [875, 291] width 1359 height 258
click at [392, 272] on td "Sorry, there are no results for your research Please try again with another key…" at bounding box center [875, 291] width 1359 height 258
click at [363, 287] on td "Sorry, there are no results for your research Please try again with another key…" at bounding box center [875, 291] width 1359 height 258
click at [319, 257] on td "Sorry, there are no results for your research Please try again with another key…" at bounding box center [875, 291] width 1359 height 258
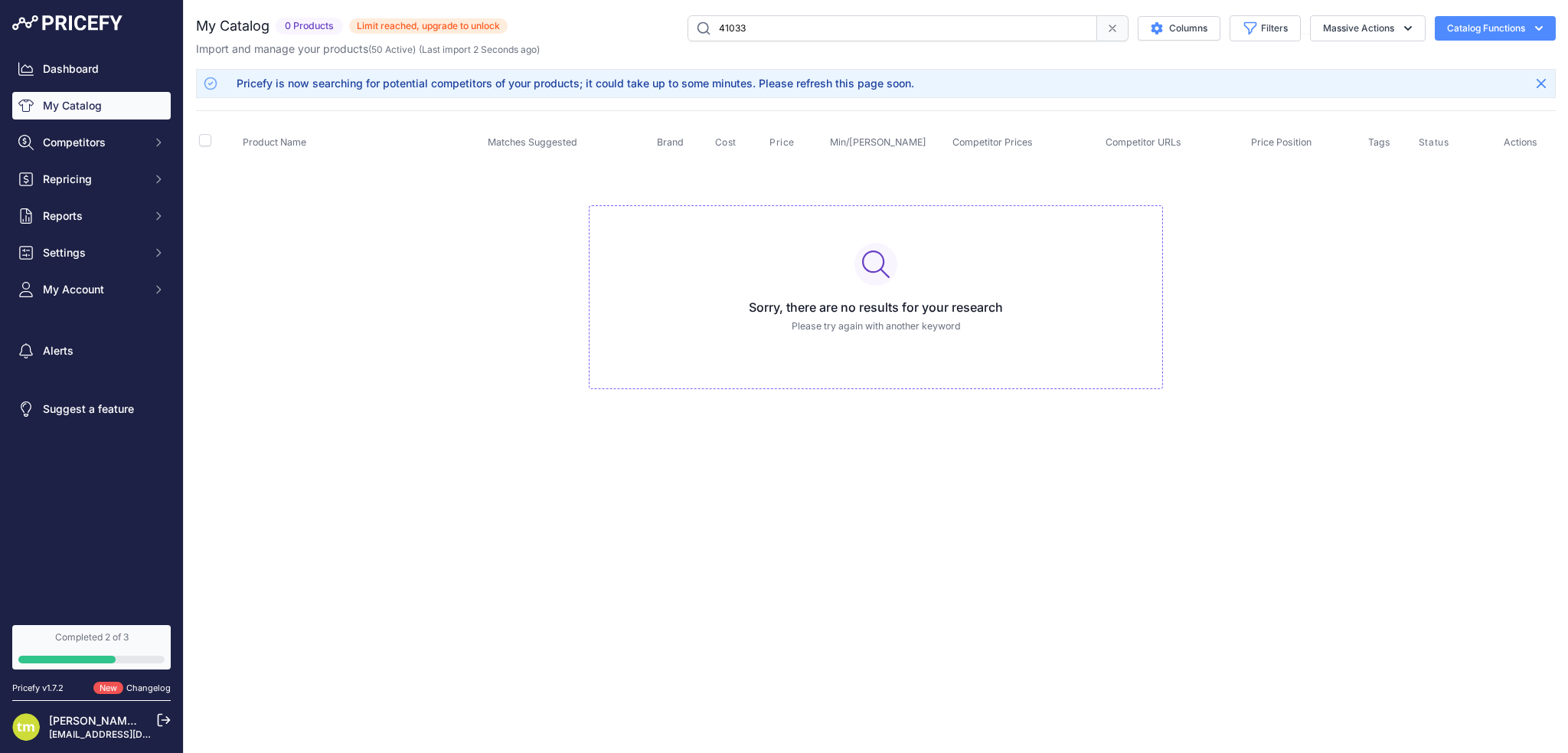
click at [337, 269] on td "Sorry, there are no results for your research Please try again with another key…" at bounding box center [875, 291] width 1359 height 258
click at [335, 275] on td "Sorry, there are no results for your research Please try again with another key…" at bounding box center [875, 291] width 1359 height 258
click at [338, 274] on td "Sorry, there are no results for your research Please try again with another key…" at bounding box center [875, 291] width 1359 height 258
click at [457, 218] on td "Sorry, there are no results for your research Please try again with another key…" at bounding box center [875, 291] width 1359 height 258
click at [287, 273] on td "Sorry, there are no results for your research Please try again with another key…" at bounding box center [875, 291] width 1359 height 258
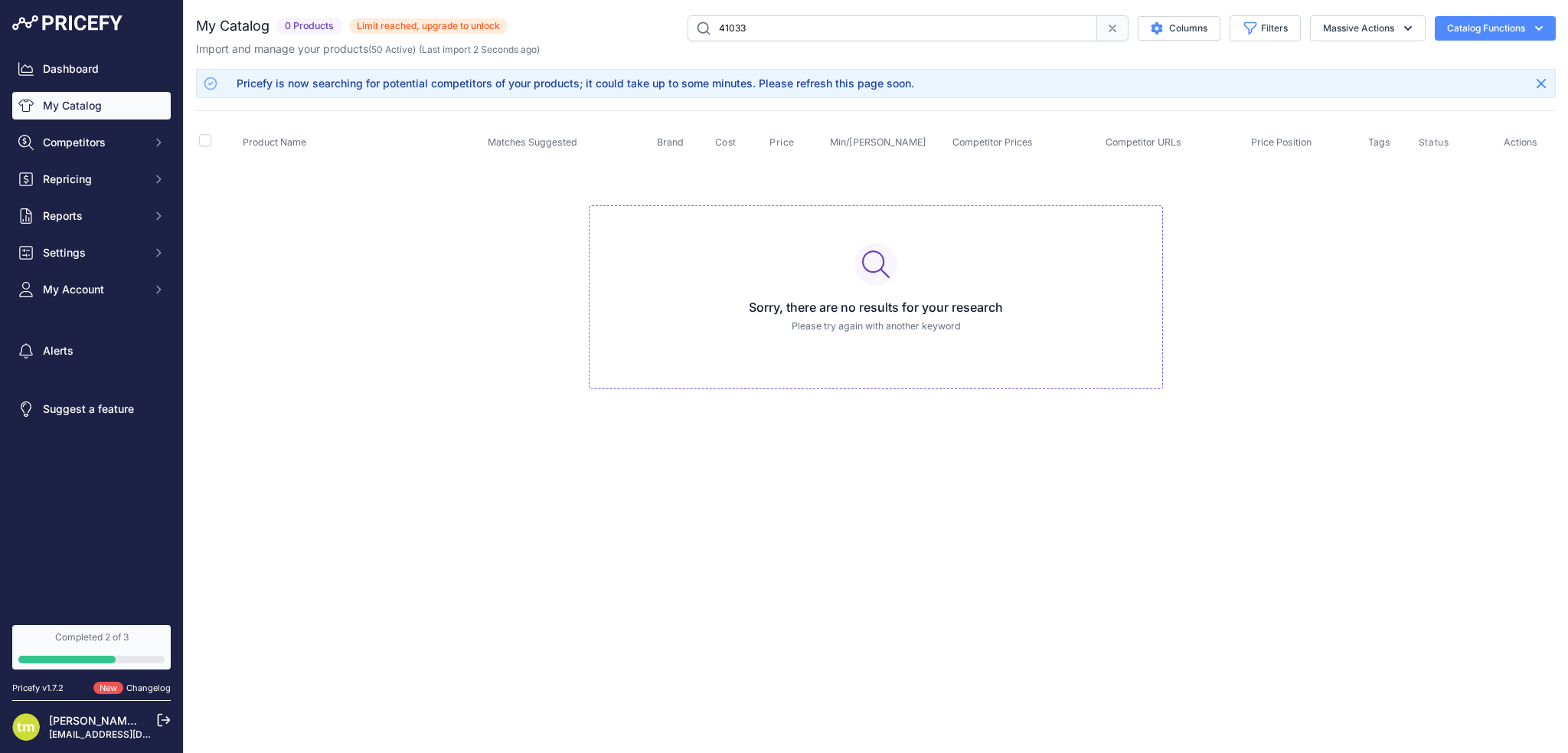
click at [296, 248] on td "Sorry, there are no results for your research Please try again with another key…" at bounding box center [875, 291] width 1359 height 258
click at [284, 250] on td "Sorry, there are no results for your research Please try again with another key…" at bounding box center [875, 291] width 1359 height 258
